Goal: Browse casually: Explore the website without a specific task or goal

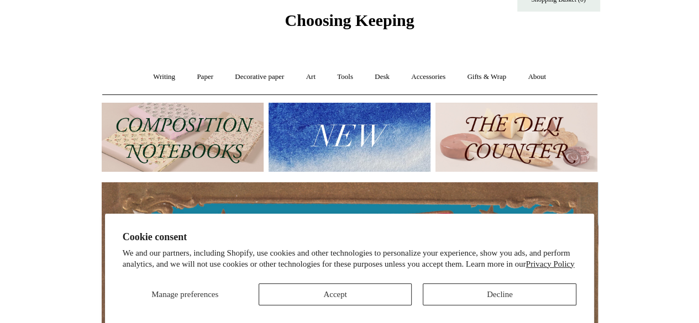
scroll to position [55, 0]
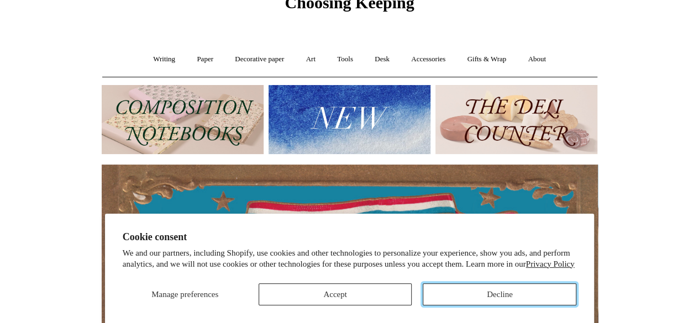
click at [467, 293] on button "Decline" at bounding box center [499, 294] width 154 height 22
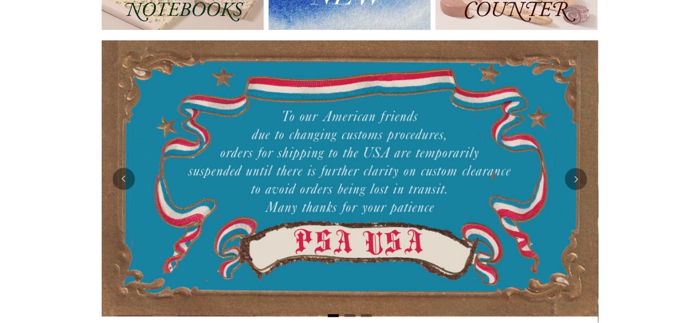
scroll to position [0, 0]
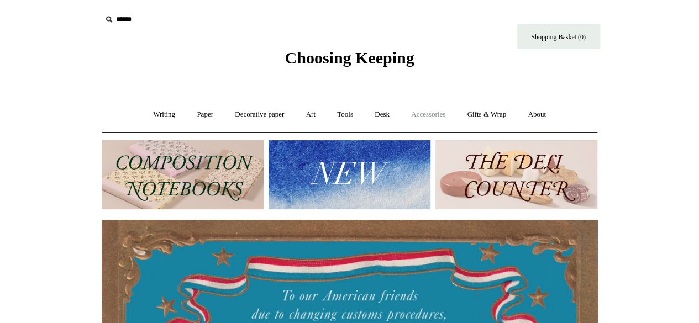
click at [438, 117] on link "Accessories +" at bounding box center [428, 114] width 54 height 29
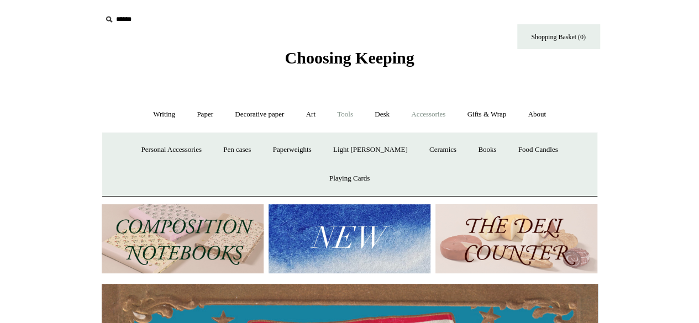
click at [345, 115] on link "Tools +" at bounding box center [345, 114] width 36 height 29
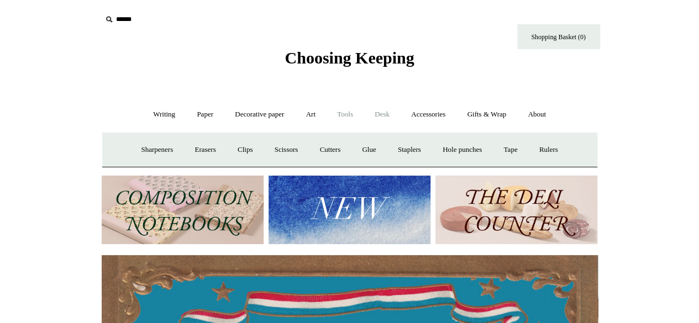
click at [378, 117] on link "Desk +" at bounding box center [381, 114] width 35 height 29
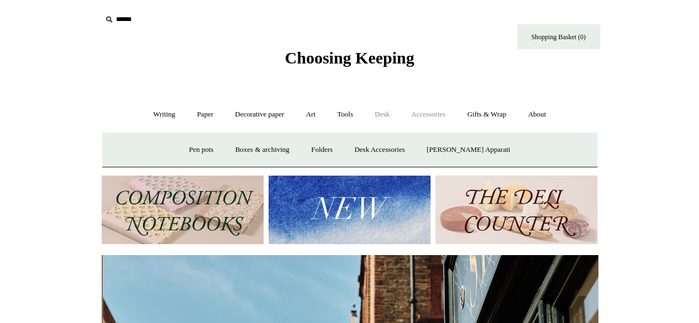
scroll to position [0, 496]
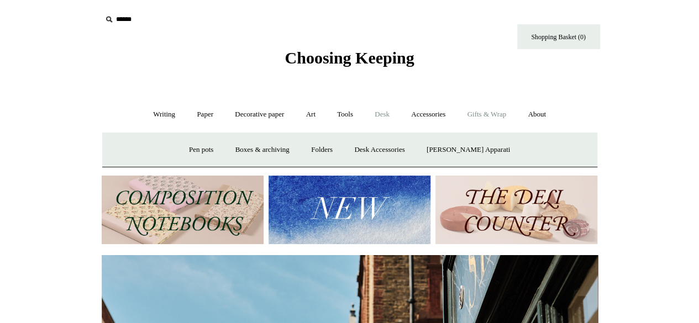
click at [485, 118] on link "Gifts & Wrap +" at bounding box center [486, 114] width 59 height 29
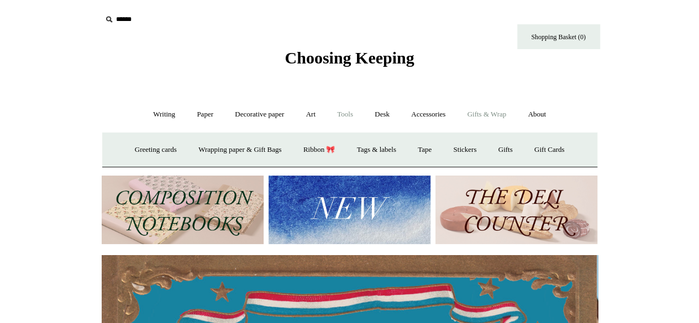
scroll to position [0, 0]
click at [472, 154] on link "Stickers" at bounding box center [464, 149] width 43 height 29
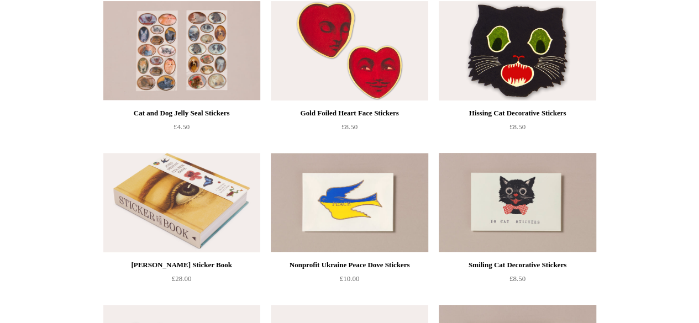
scroll to position [166, 0]
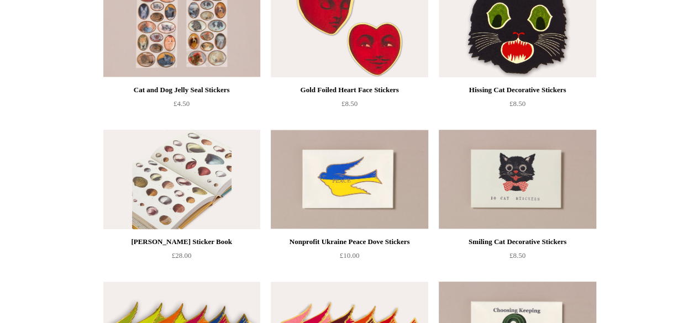
click at [192, 172] on img at bounding box center [181, 179] width 157 height 99
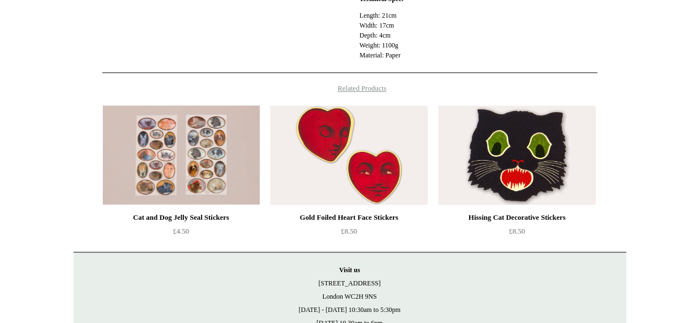
scroll to position [497, 0]
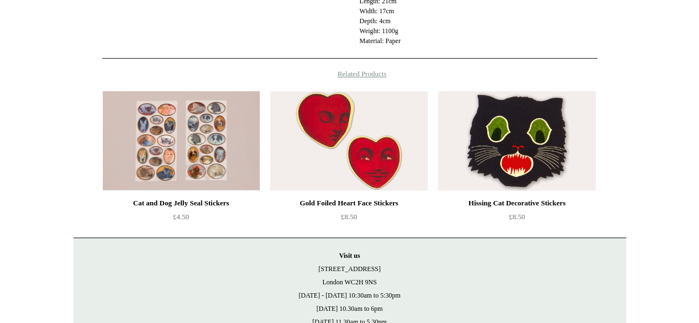
click at [461, 153] on img at bounding box center [516, 140] width 157 height 99
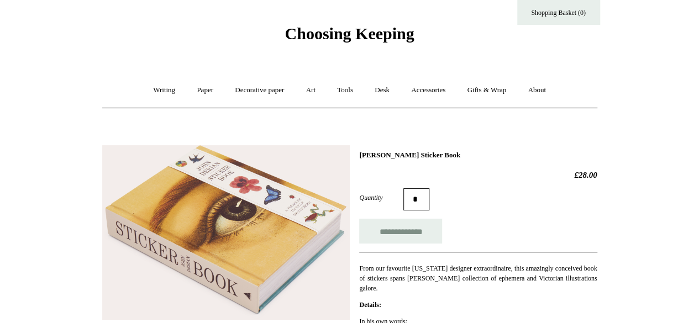
scroll to position [0, 0]
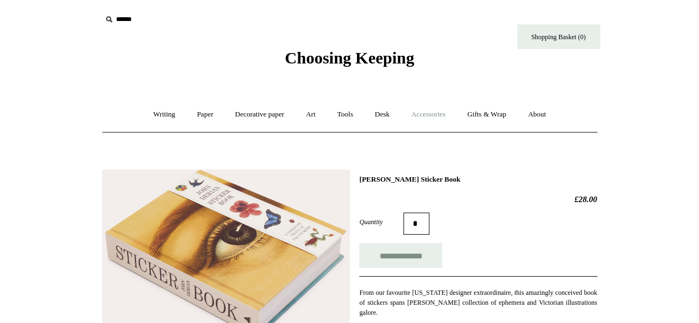
click at [444, 116] on link "Accessories +" at bounding box center [428, 114] width 54 height 29
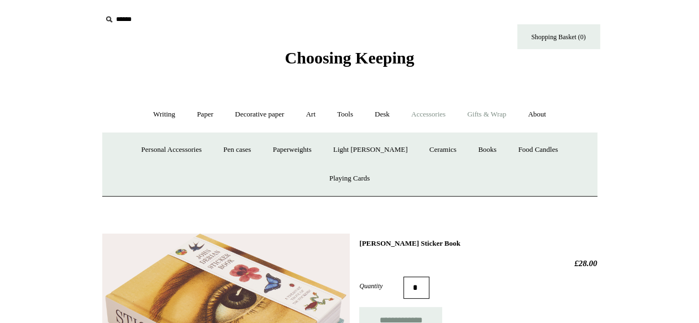
click at [483, 118] on link "Gifts & Wrap +" at bounding box center [486, 114] width 59 height 29
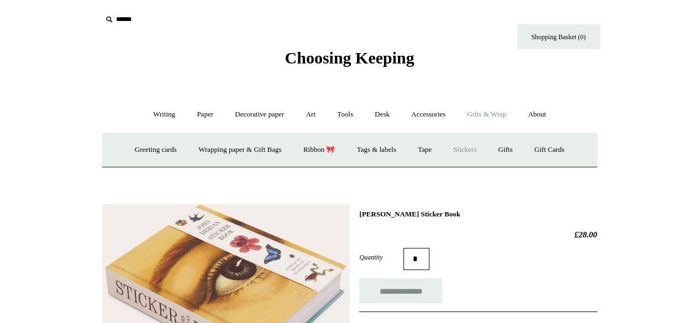
click at [479, 150] on link "Stickers" at bounding box center [464, 149] width 43 height 29
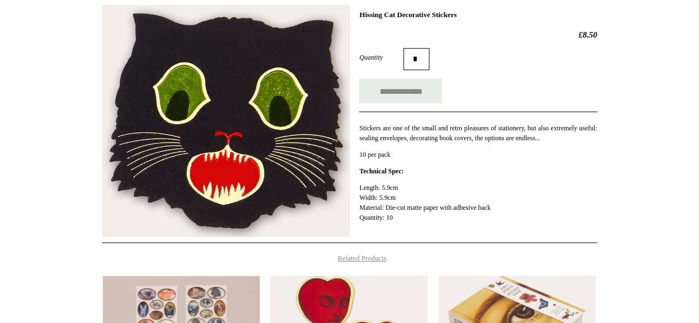
scroll to position [159, 0]
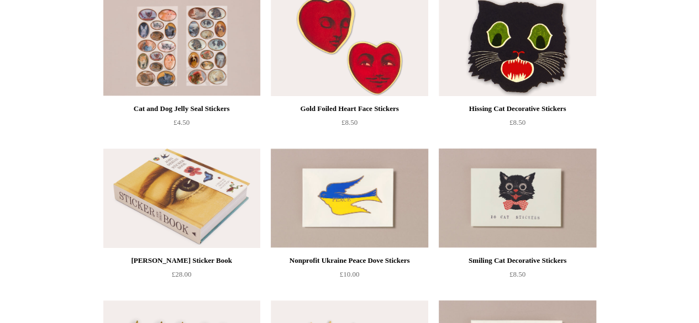
scroll to position [166, 0]
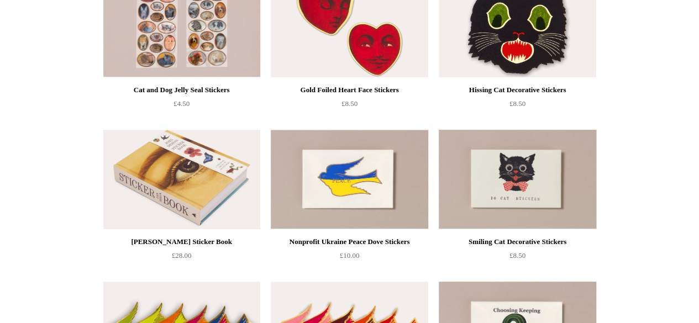
click at [525, 163] on img at bounding box center [516, 179] width 157 height 99
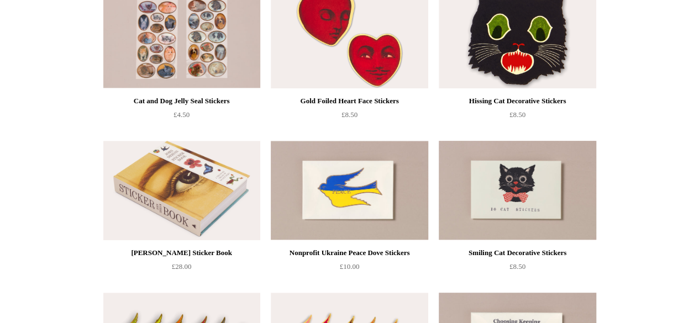
scroll to position [55, 0]
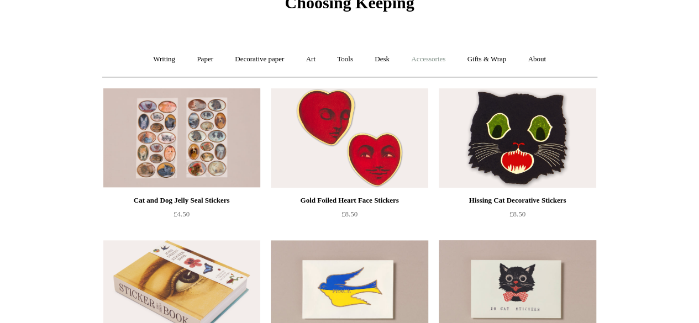
click at [445, 61] on link "Accessories +" at bounding box center [428, 59] width 54 height 29
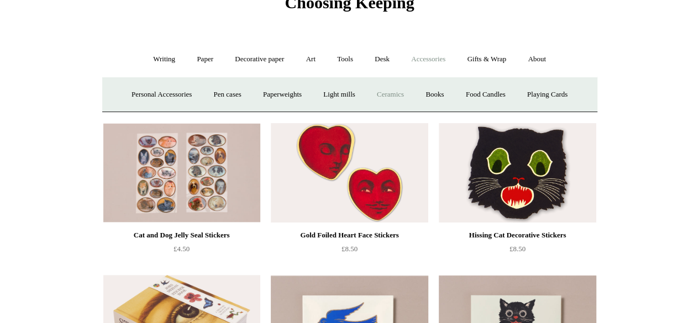
click at [380, 98] on link "Ceramics +" at bounding box center [390, 94] width 47 height 29
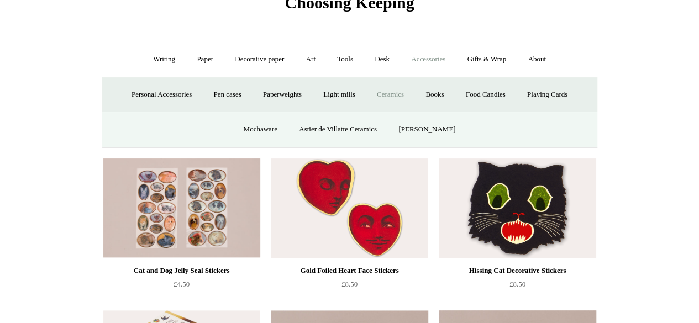
click at [396, 88] on link "Ceramics -" at bounding box center [390, 94] width 47 height 29
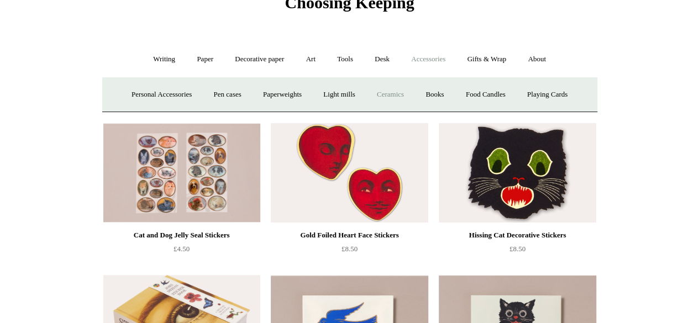
click at [396, 88] on link "Ceramics +" at bounding box center [390, 94] width 47 height 29
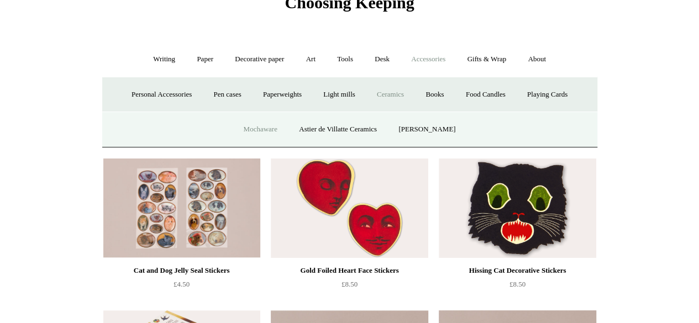
click at [265, 126] on link "Mochaware" at bounding box center [260, 129] width 54 height 29
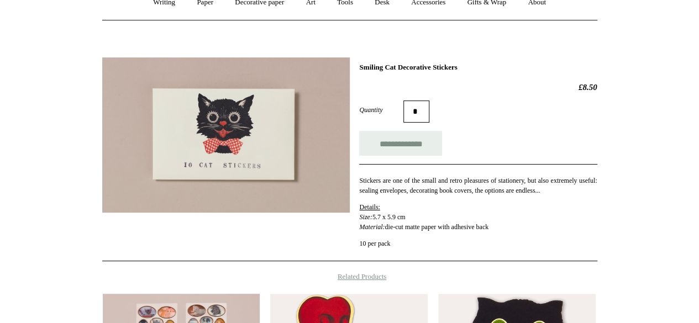
scroll to position [110, 0]
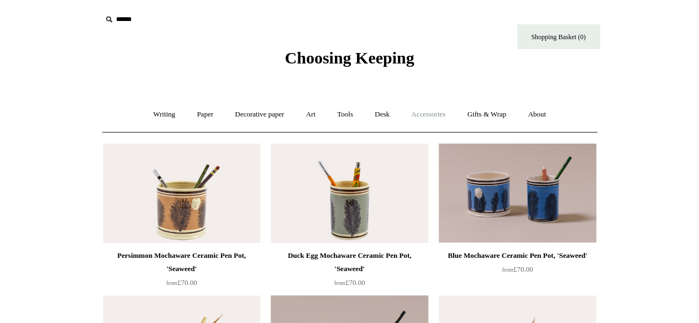
click at [419, 112] on link "Accessories +" at bounding box center [428, 114] width 54 height 29
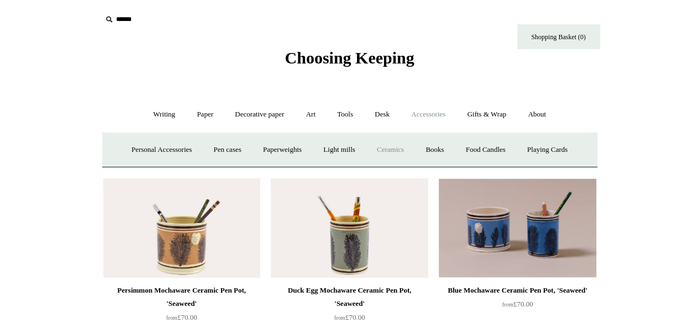
click at [394, 144] on link "Ceramics +" at bounding box center [390, 149] width 47 height 29
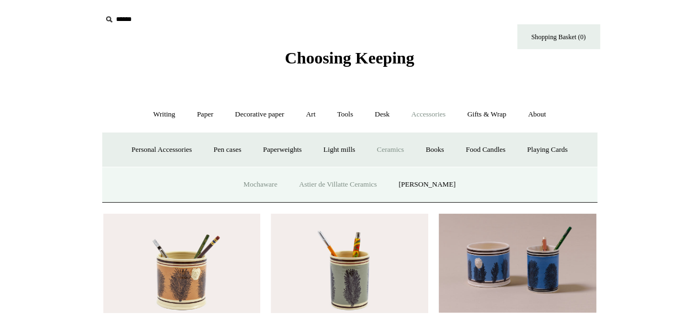
click at [366, 179] on link "Astier de Villatte Ceramics" at bounding box center [338, 184] width 98 height 29
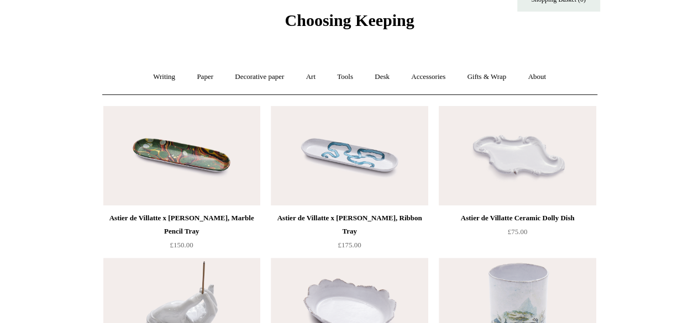
scroll to position [55, 0]
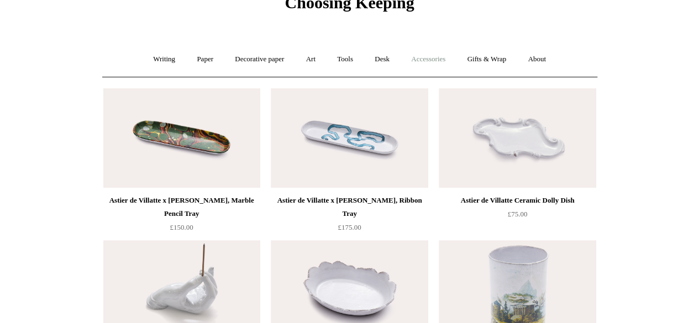
click at [451, 57] on link "Accessories +" at bounding box center [428, 59] width 54 height 29
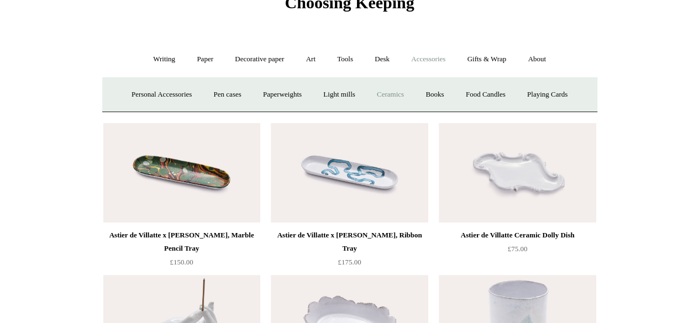
click at [400, 87] on link "Ceramics +" at bounding box center [390, 94] width 47 height 29
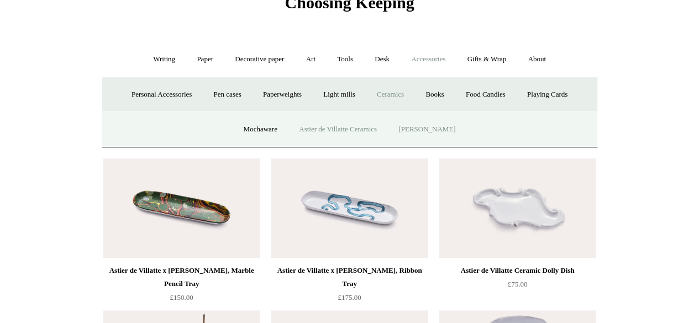
click at [454, 131] on link "[PERSON_NAME]" at bounding box center [426, 129] width 77 height 29
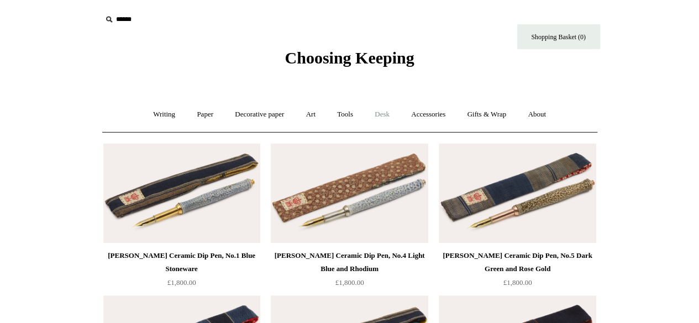
click at [384, 115] on link "Desk +" at bounding box center [381, 114] width 35 height 29
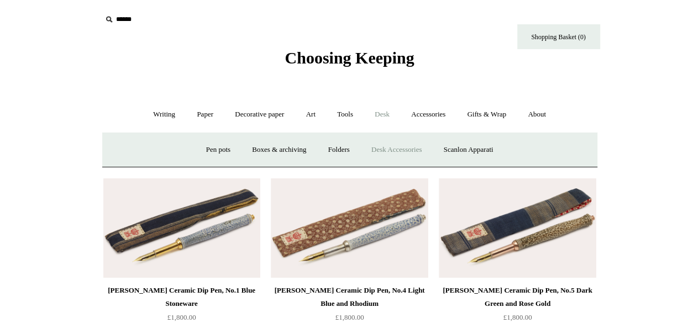
click at [399, 149] on link "Desk Accessories" at bounding box center [396, 149] width 70 height 29
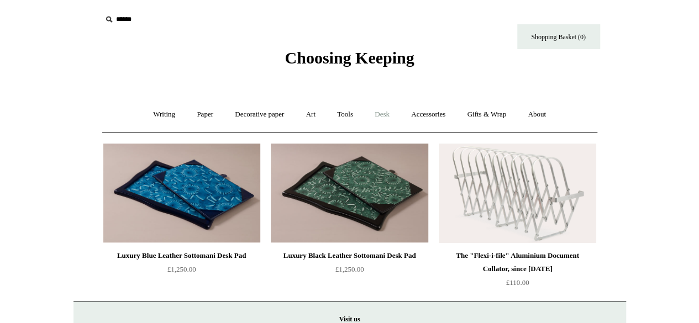
click at [383, 117] on link "Desk +" at bounding box center [381, 114] width 35 height 29
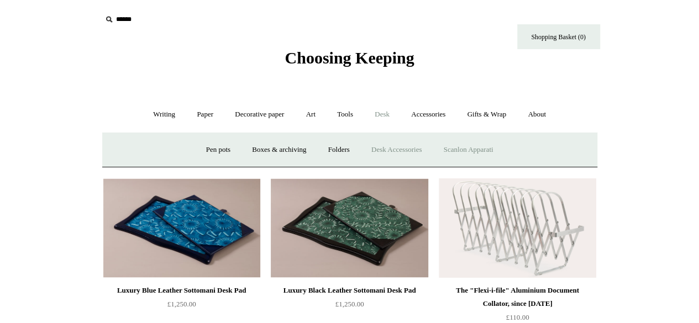
click at [462, 149] on link "Scanlon Apparati" at bounding box center [468, 149] width 70 height 29
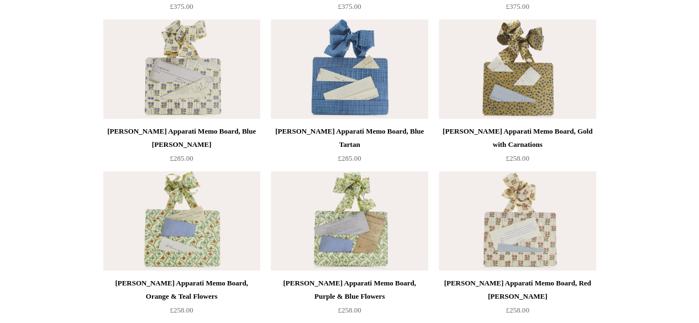
scroll to position [55, 0]
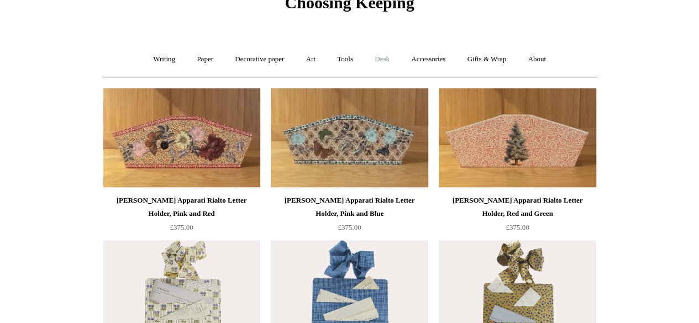
click at [394, 64] on link "Desk +" at bounding box center [381, 59] width 35 height 29
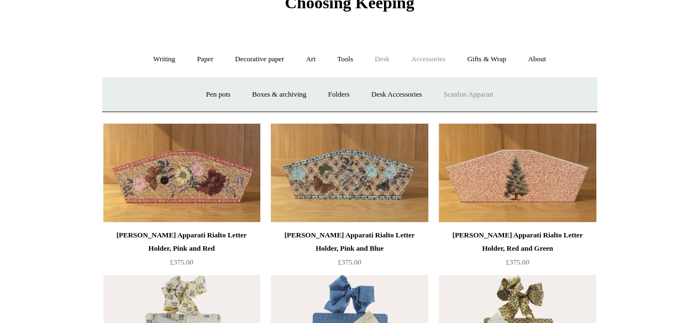
click at [416, 58] on link "Accessories +" at bounding box center [428, 59] width 54 height 29
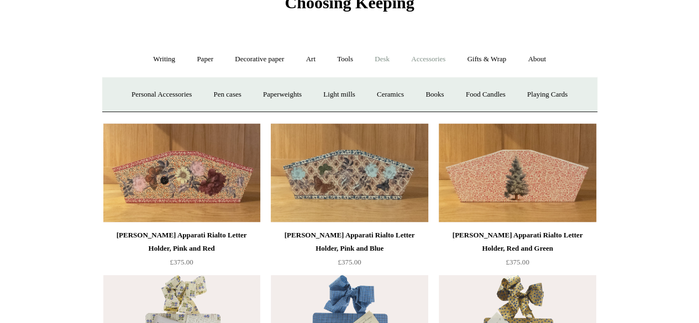
click at [390, 59] on link "Desk +" at bounding box center [381, 59] width 35 height 29
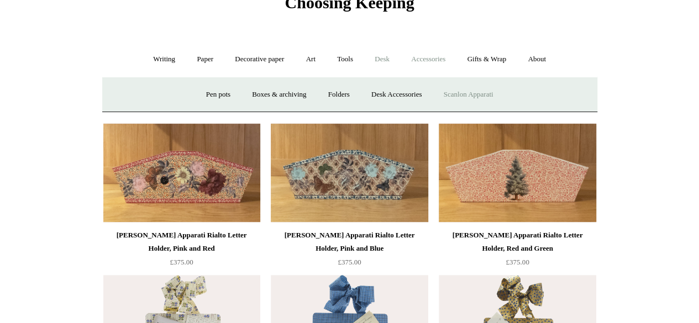
click at [417, 59] on link "Accessories +" at bounding box center [428, 59] width 54 height 29
click at [174, 96] on link "Personal Accessories +" at bounding box center [161, 94] width 80 height 29
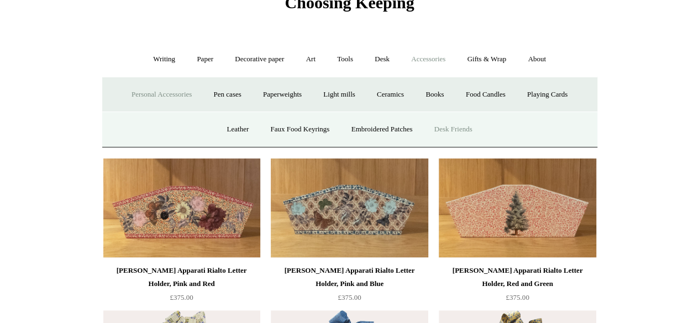
click at [459, 131] on link "Desk Friends" at bounding box center [453, 129] width 58 height 29
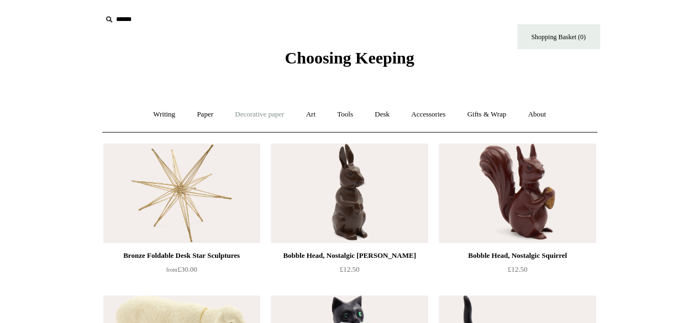
click at [266, 115] on link "Decorative paper +" at bounding box center [259, 114] width 69 height 29
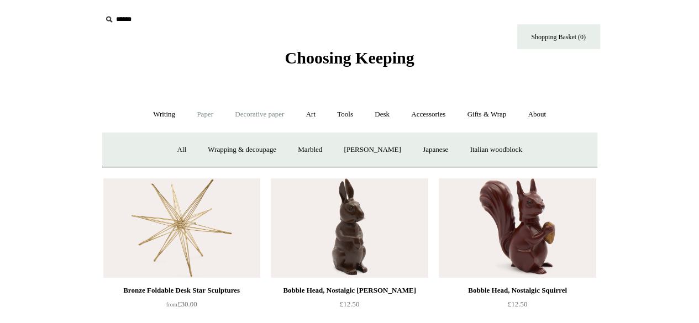
click at [199, 115] on link "Paper +" at bounding box center [205, 114] width 36 height 29
click at [166, 116] on link "Writing +" at bounding box center [164, 114] width 42 height 29
click at [213, 111] on link "Paper +" at bounding box center [205, 114] width 36 height 29
click at [259, 112] on link "Decorative paper +" at bounding box center [259, 114] width 69 height 29
click at [305, 115] on link "Art +" at bounding box center [310, 114] width 29 height 29
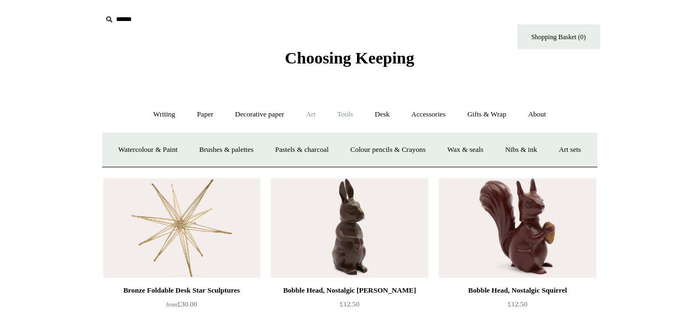
click at [337, 111] on link "Tools +" at bounding box center [345, 114] width 36 height 29
click at [393, 112] on link "Desk +" at bounding box center [381, 114] width 35 height 29
click at [300, 146] on link "Boxes & archiving" at bounding box center [279, 149] width 74 height 29
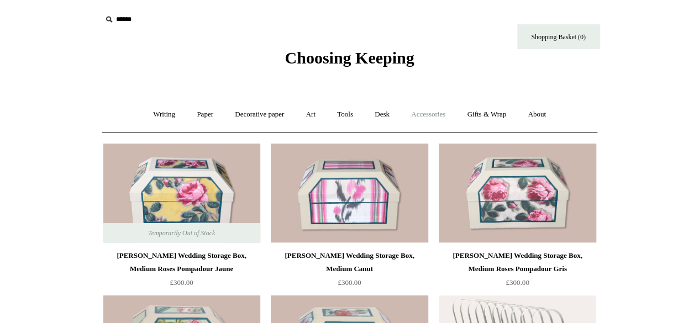
click at [415, 115] on link "Accessories +" at bounding box center [428, 114] width 54 height 29
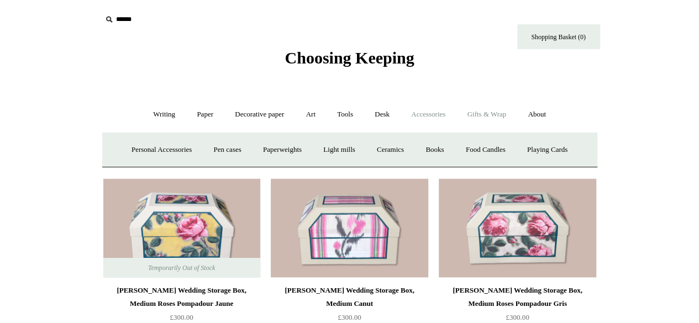
click at [495, 118] on link "Gifts & Wrap +" at bounding box center [486, 114] width 59 height 29
click at [156, 151] on link "Greeting cards +" at bounding box center [156, 149] width 62 height 29
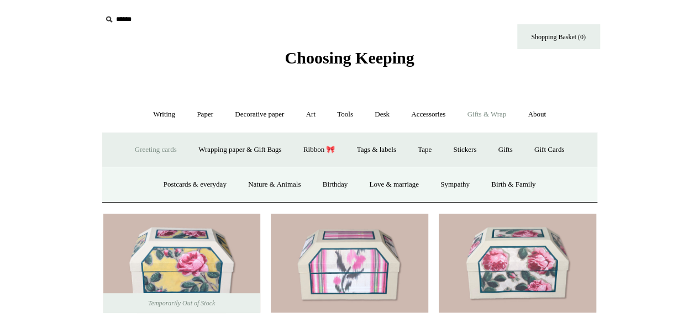
scroll to position [55, 0]
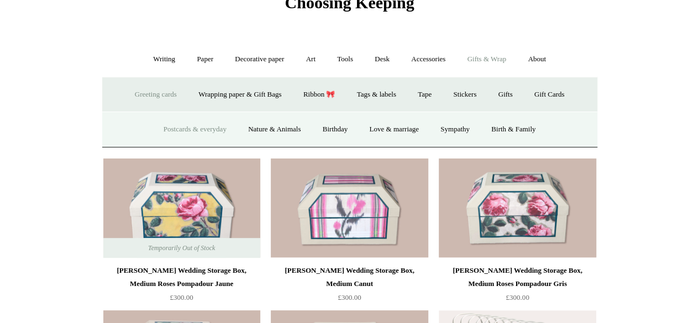
click at [205, 125] on link "Postcards & everyday" at bounding box center [195, 129] width 83 height 29
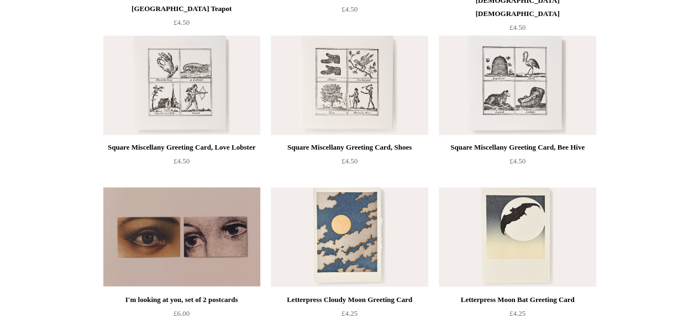
scroll to position [923, 0]
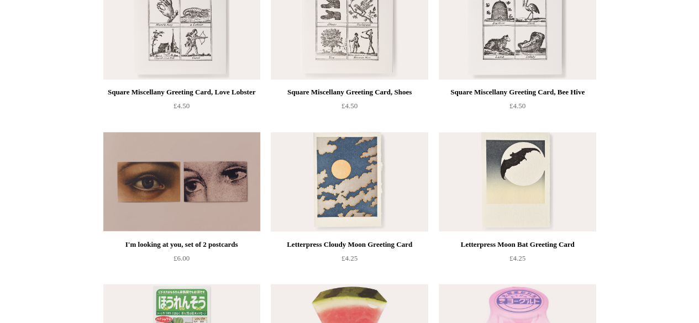
click at [337, 177] on img at bounding box center [349, 181] width 157 height 99
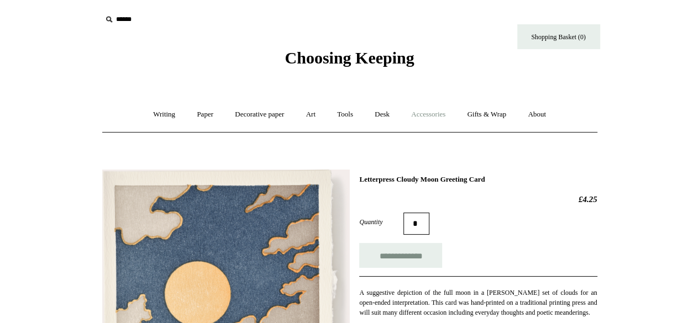
click at [435, 111] on link "Accessories +" at bounding box center [428, 114] width 54 height 29
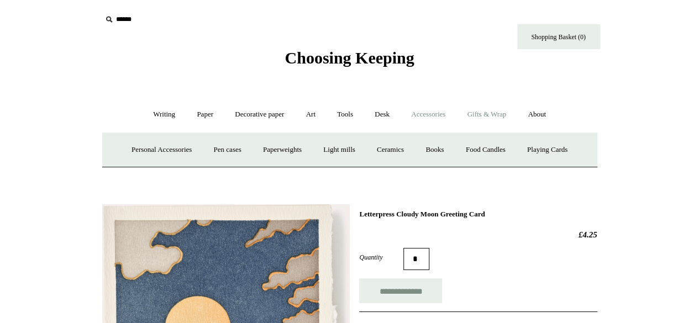
click at [493, 113] on link "Gifts & Wrap +" at bounding box center [486, 114] width 59 height 29
click at [479, 149] on link "Stickers" at bounding box center [464, 149] width 43 height 29
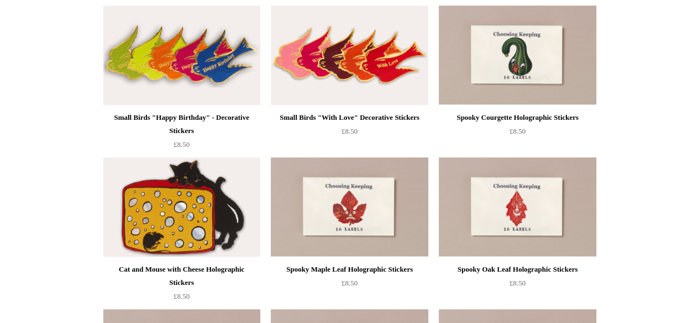
scroll to position [497, 0]
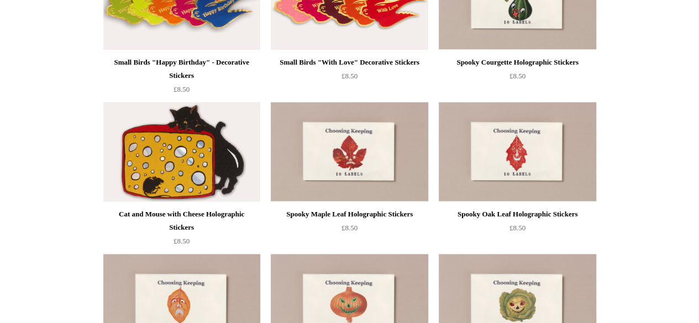
click at [184, 163] on img at bounding box center [181, 151] width 157 height 99
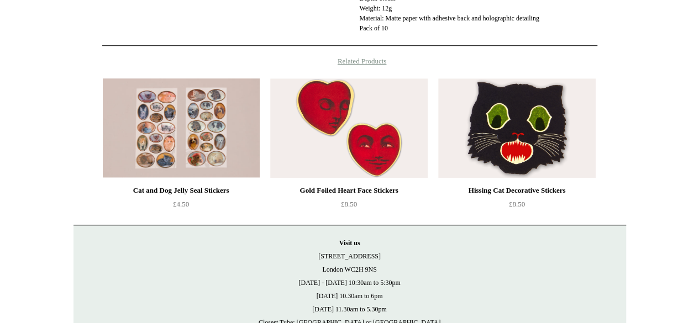
scroll to position [377, 0]
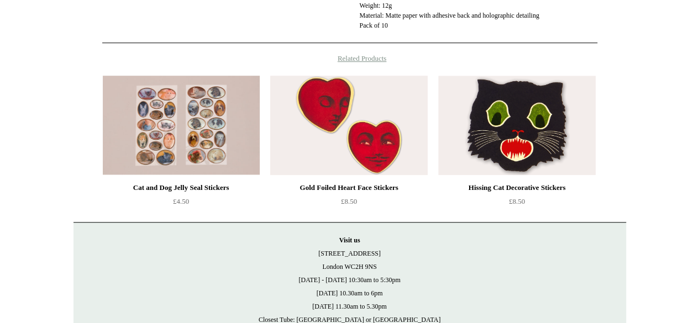
click at [400, 142] on img at bounding box center [348, 125] width 157 height 99
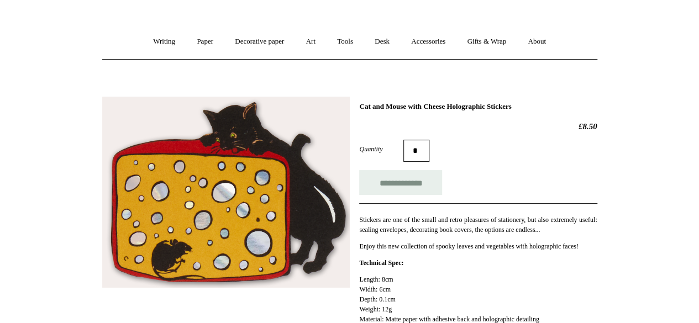
scroll to position [55, 0]
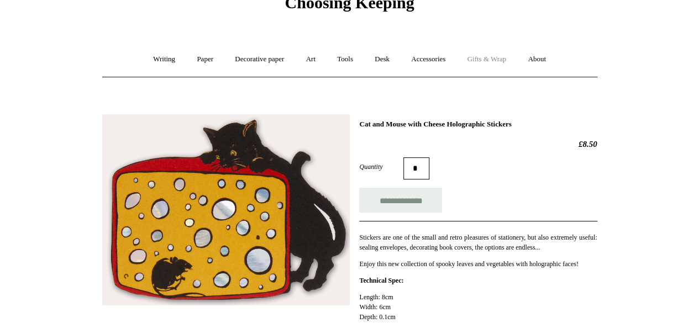
click at [477, 55] on link "Gifts & Wrap +" at bounding box center [486, 59] width 59 height 29
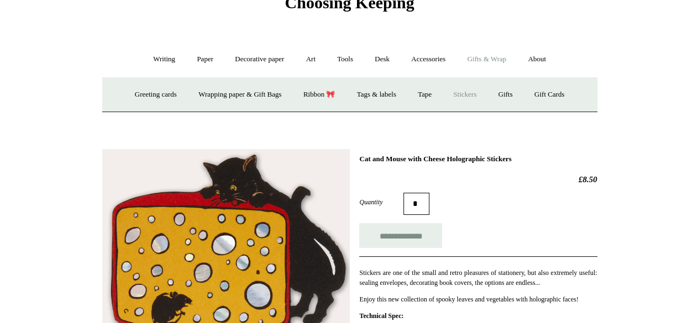
click at [476, 97] on link "Stickers" at bounding box center [464, 94] width 43 height 29
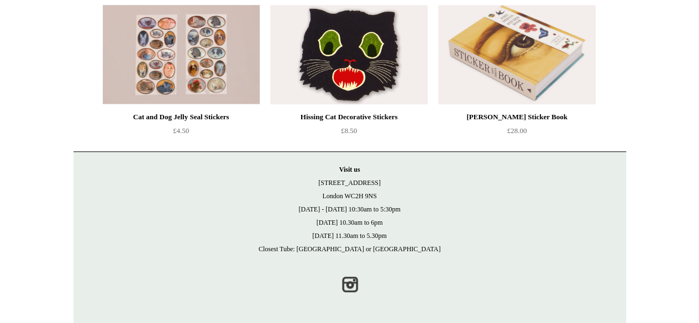
scroll to position [61, 0]
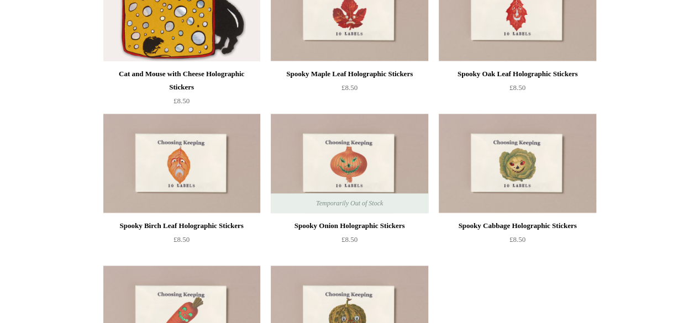
scroll to position [663, 0]
